Goal: Transaction & Acquisition: Book appointment/travel/reservation

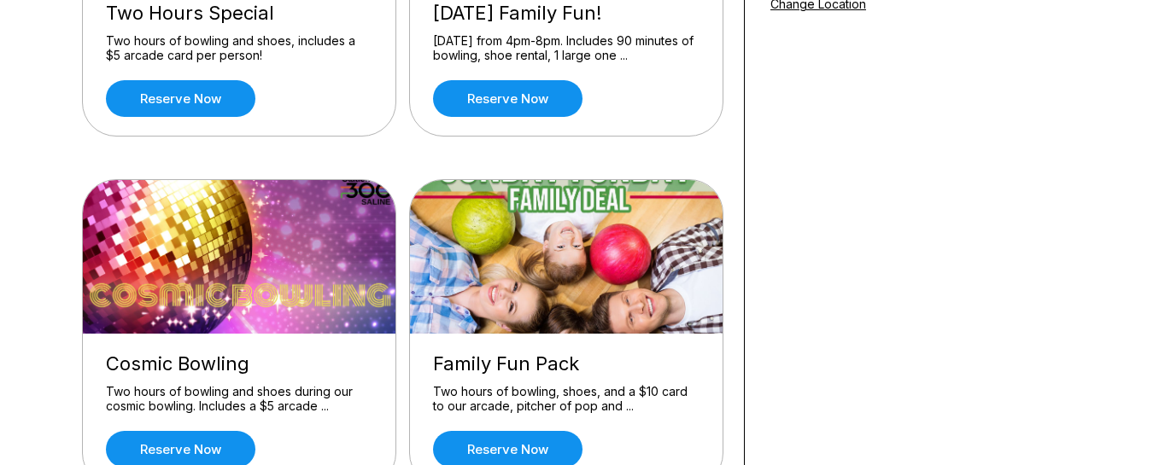
scroll to position [285, 0]
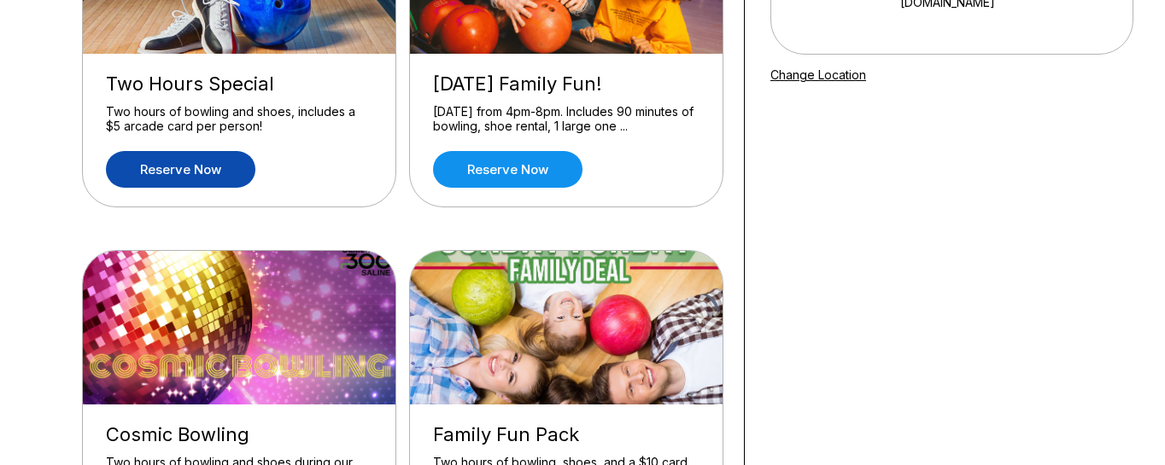
click at [193, 173] on link "Reserve now" at bounding box center [180, 169] width 149 height 37
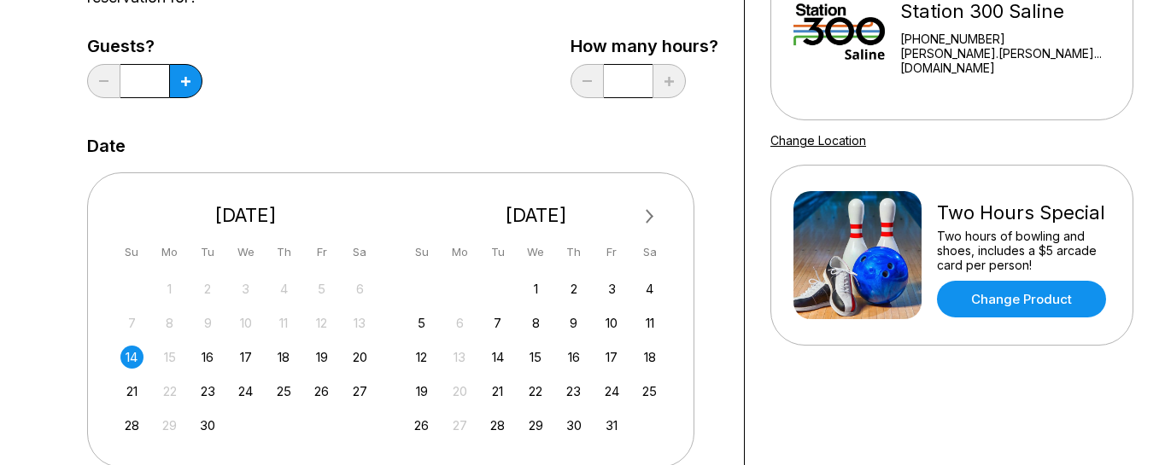
scroll to position [271, 0]
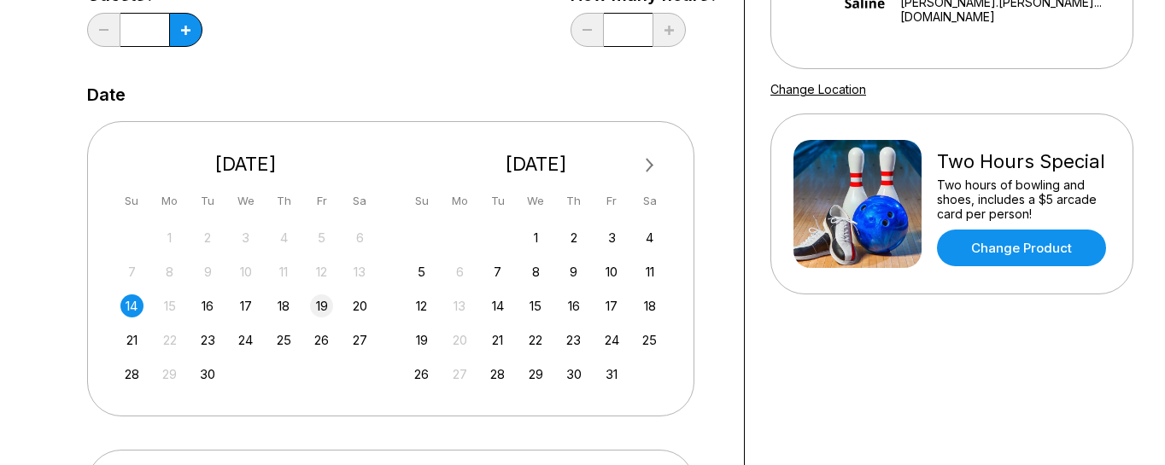
click at [322, 306] on div "19" at bounding box center [321, 306] width 23 height 23
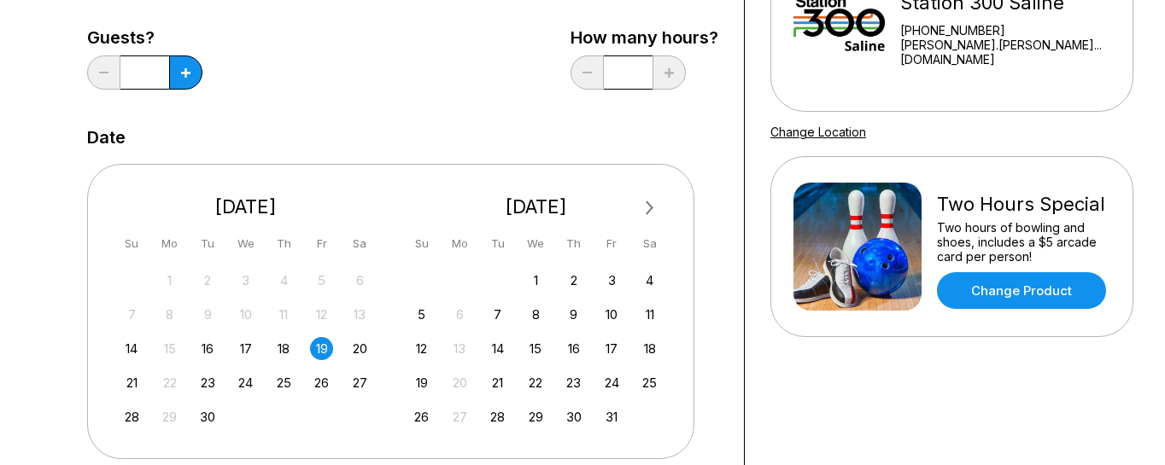
scroll to position [237, 0]
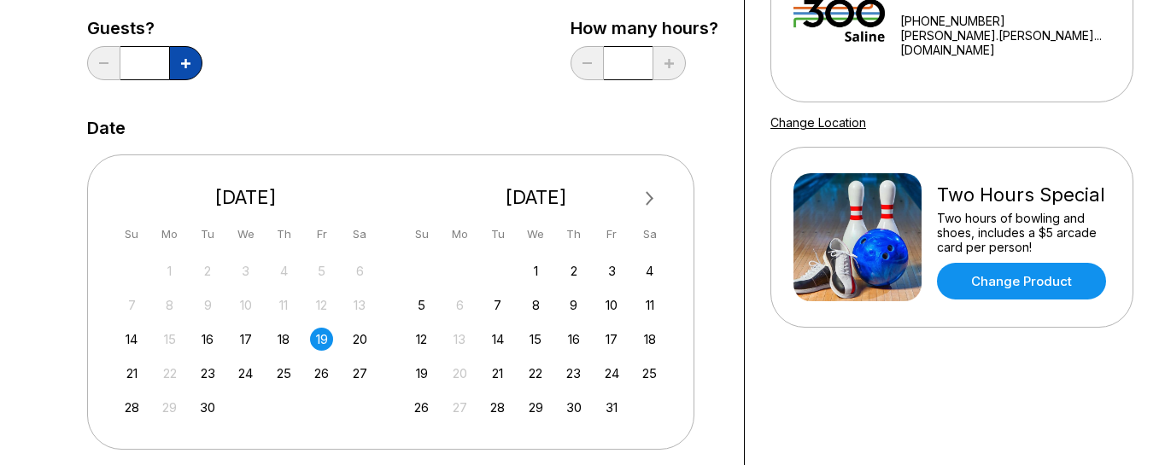
click at [180, 65] on button at bounding box center [185, 63] width 33 height 34
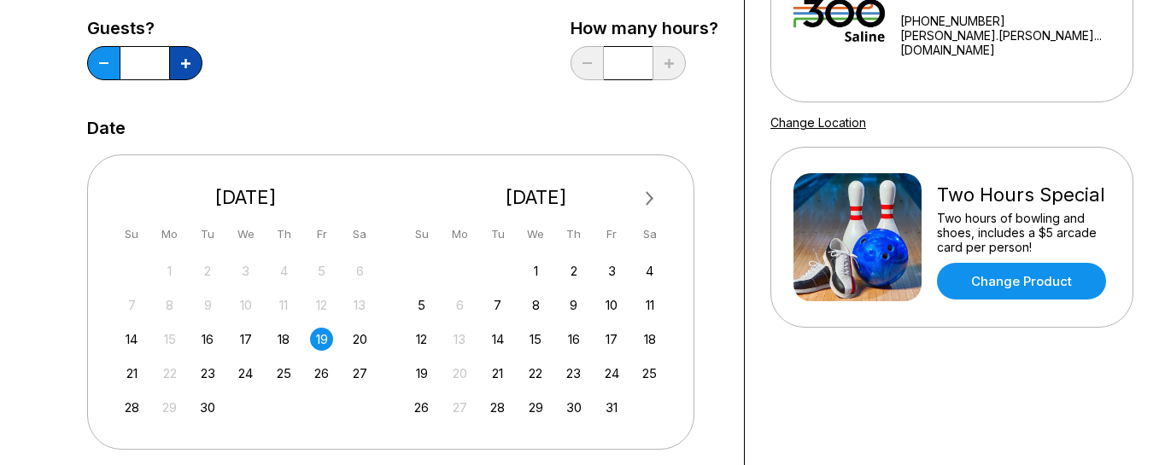
click at [180, 65] on button at bounding box center [185, 63] width 33 height 34
type input "**"
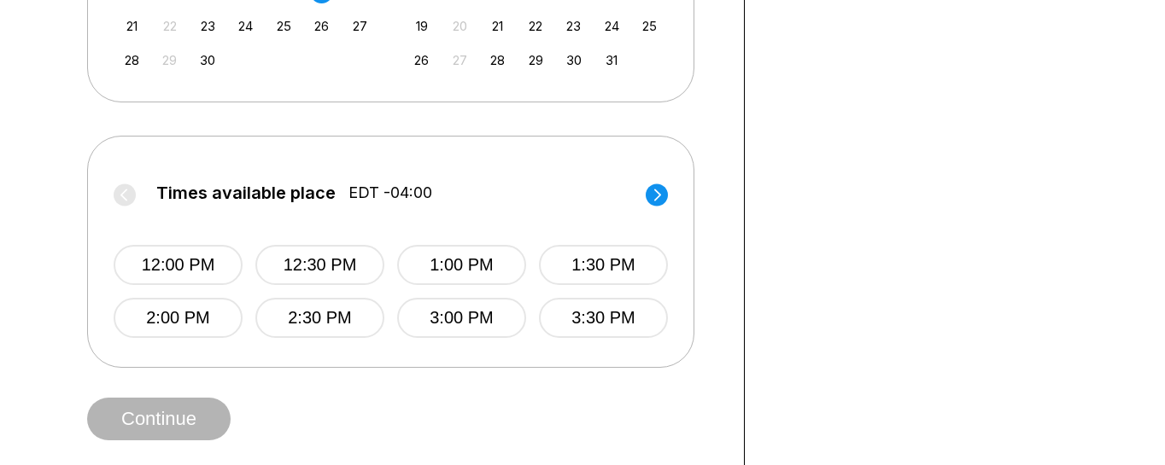
scroll to position [589, 0]
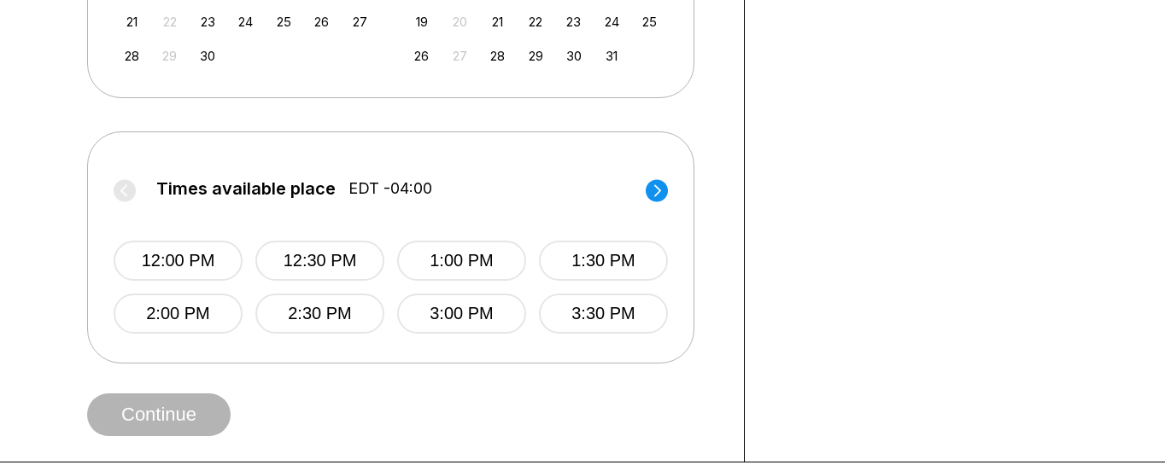
click at [664, 189] on circle at bounding box center [656, 190] width 22 height 22
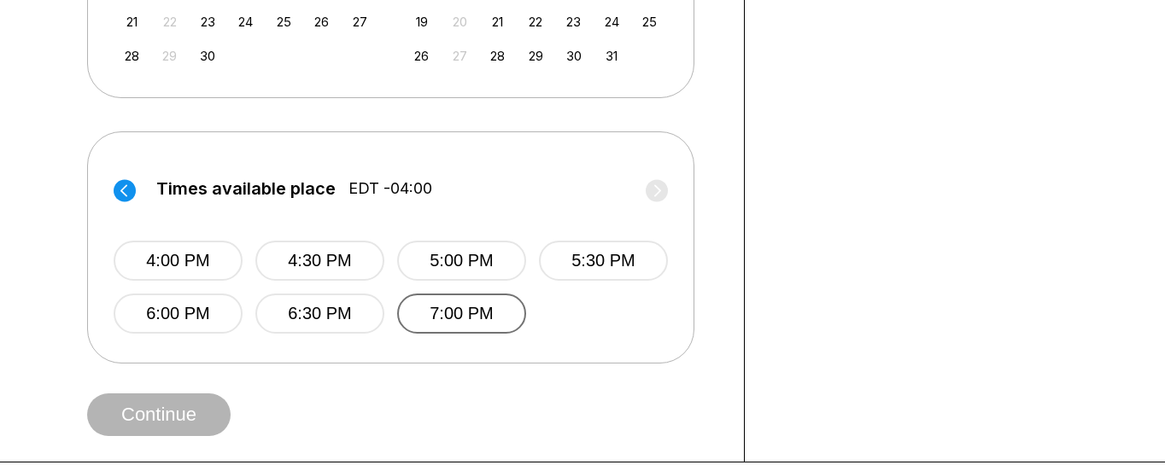
click at [499, 320] on button "7:00 PM" at bounding box center [461, 314] width 129 height 40
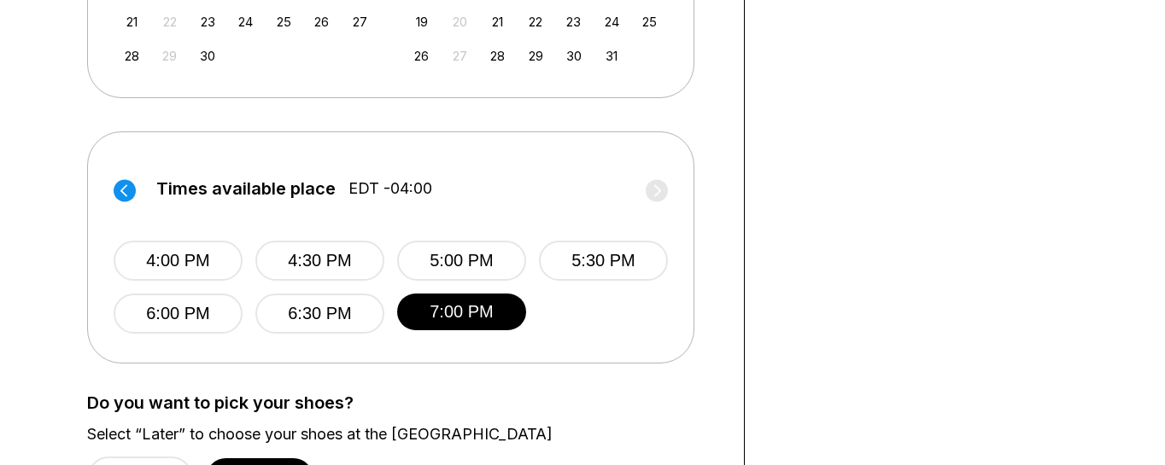
click at [273, 454] on div "Do you want to pick your shoes? Select “Later” to choose your shoes at the [GEO…" at bounding box center [402, 447] width 631 height 107
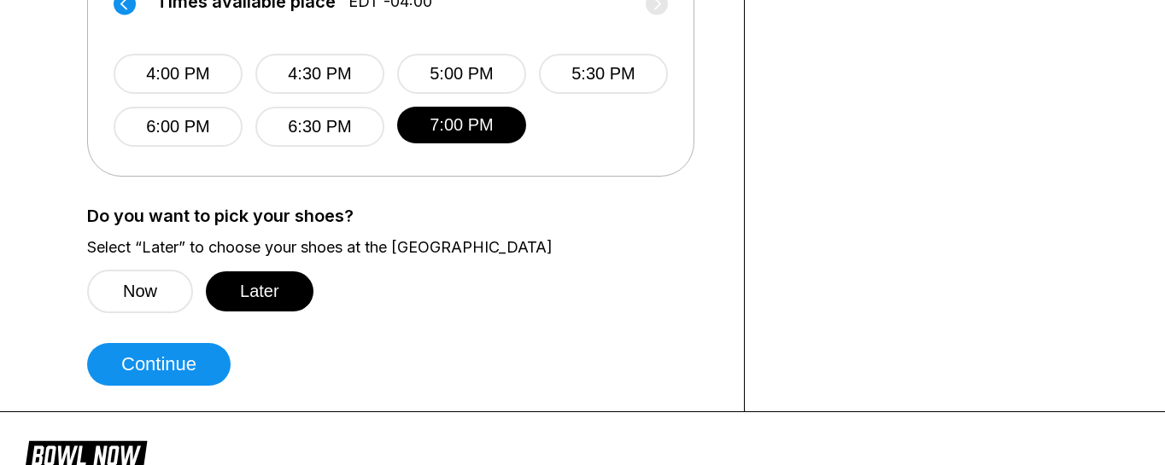
scroll to position [824, 0]
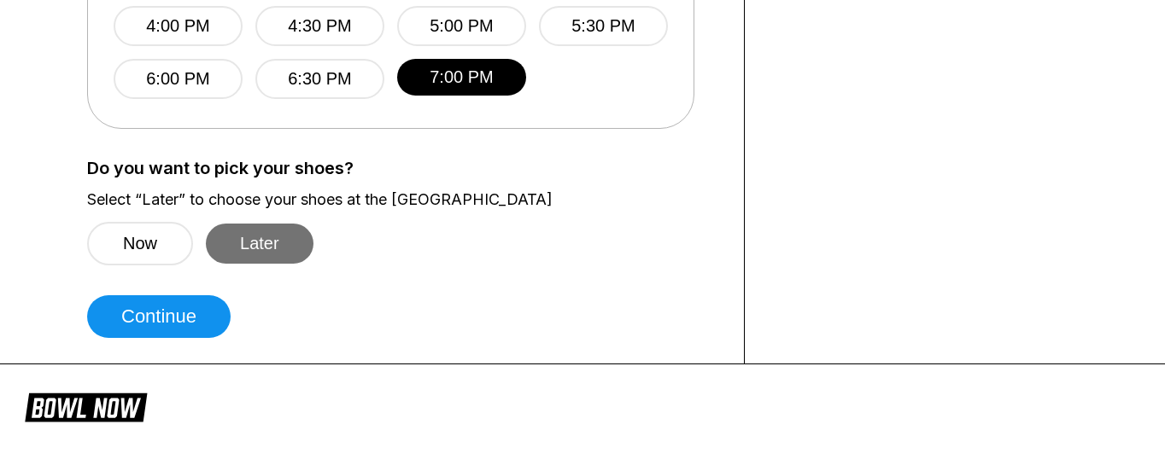
click at [283, 248] on button "Later" at bounding box center [260, 244] width 108 height 40
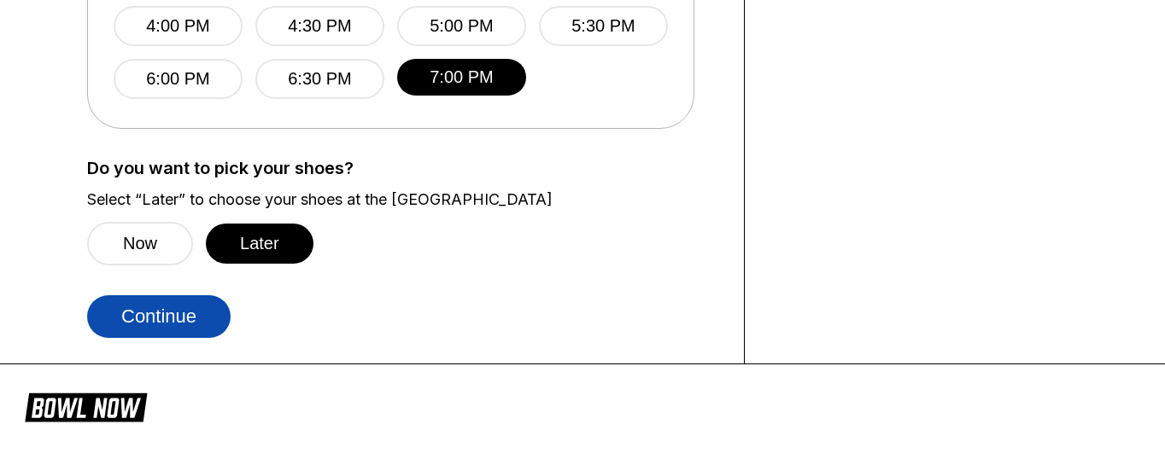
click at [181, 311] on button "Continue" at bounding box center [158, 316] width 143 height 43
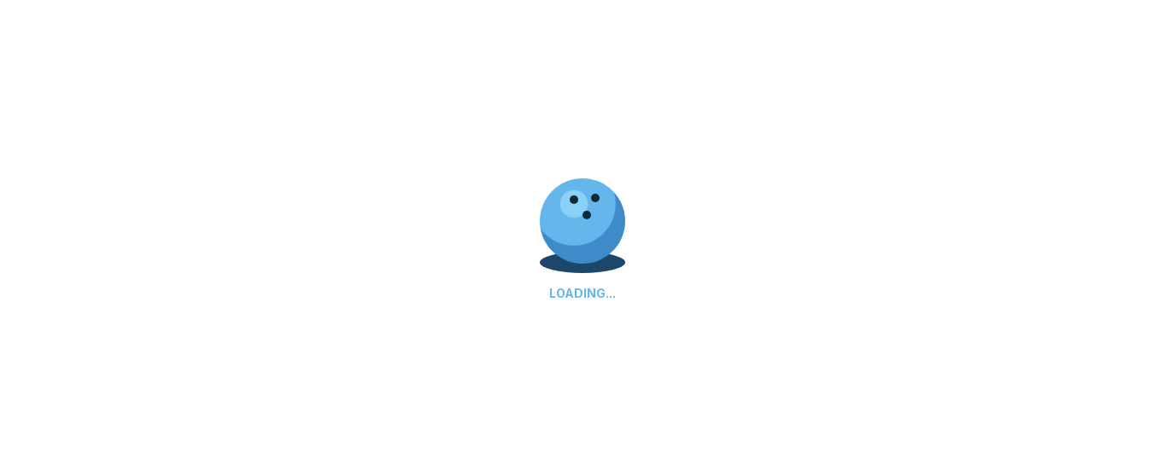
select select "**"
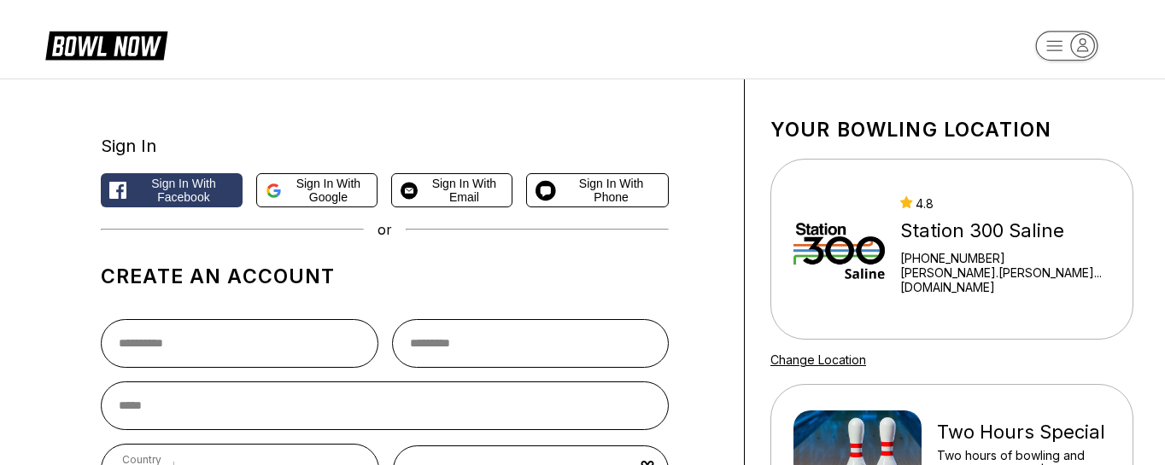
click at [1066, 43] on rect "button" at bounding box center [1066, 46] width 62 height 30
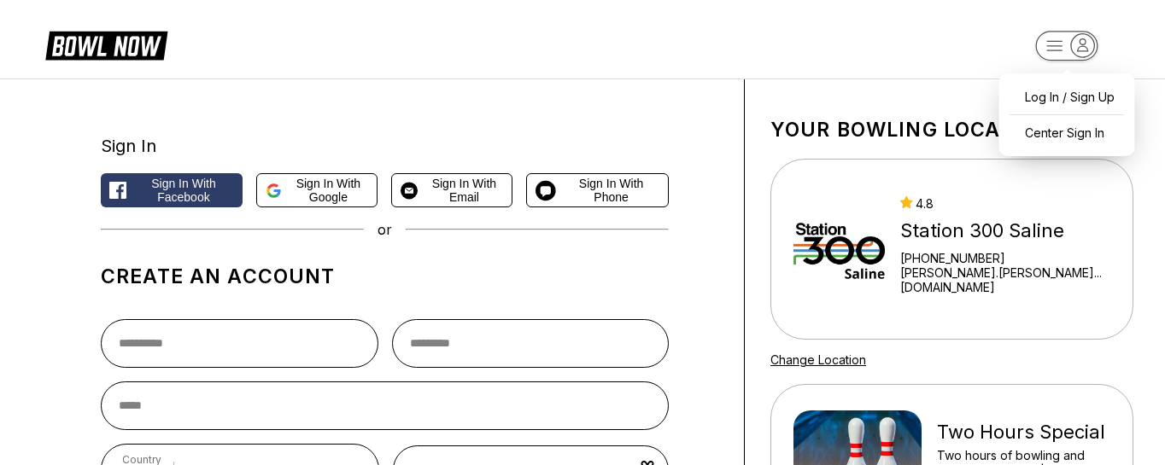
click at [1025, 272] on link "[PERSON_NAME].[PERSON_NAME]...[DOMAIN_NAME]" at bounding box center [1005, 280] width 210 height 29
